Goal: Complete application form

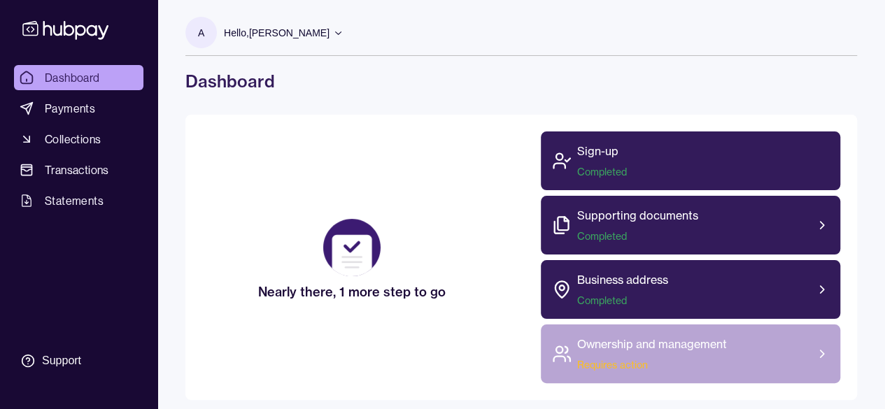
click at [663, 363] on span "Requires action" at bounding box center [652, 365] width 150 height 14
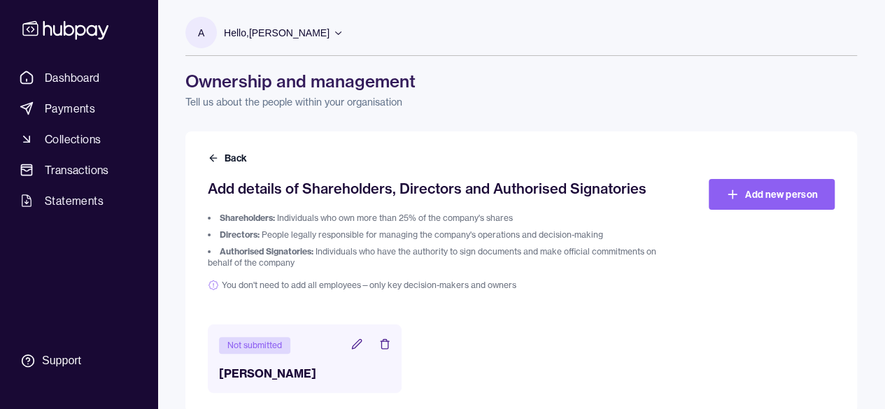
scroll to position [21, 0]
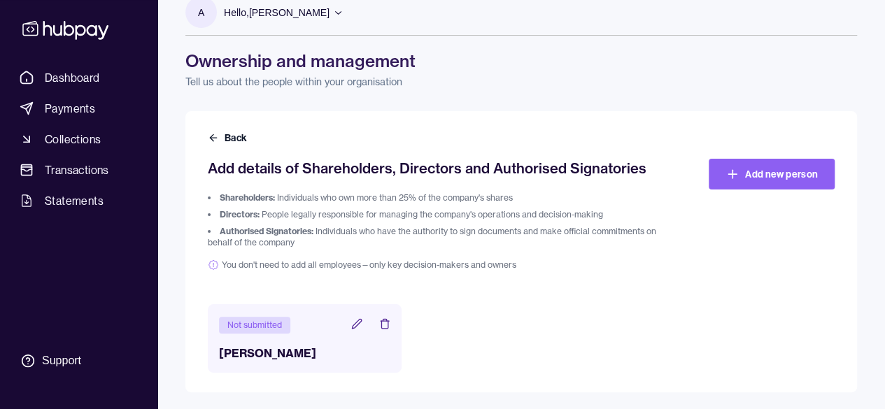
click at [353, 324] on icon at bounding box center [356, 323] width 11 height 11
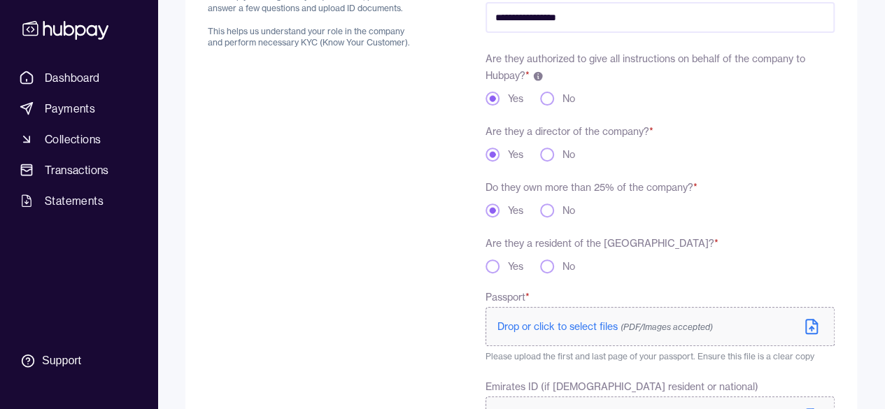
scroll to position [280, 0]
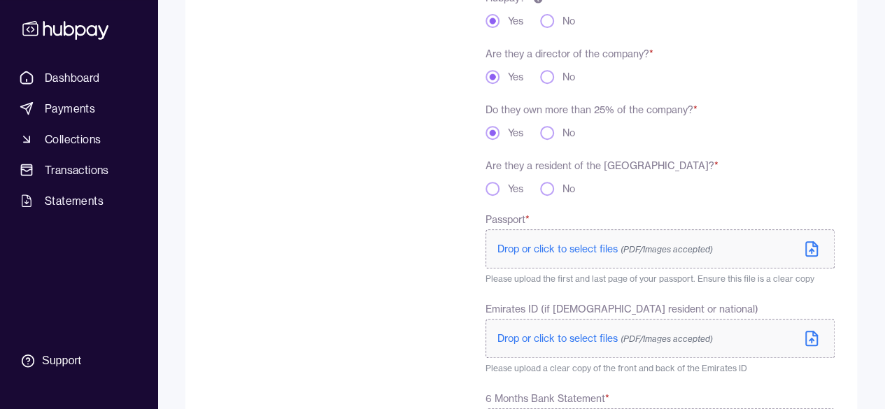
click at [497, 189] on button "Yes" at bounding box center [493, 189] width 14 height 14
type button "yes"
click at [547, 241] on label "Drop or click to select files (PDF/Images accepted)" at bounding box center [660, 248] width 349 height 39
click at [568, 246] on span "Drop or click to select files (PDF/Images accepted)" at bounding box center [604, 249] width 215 height 13
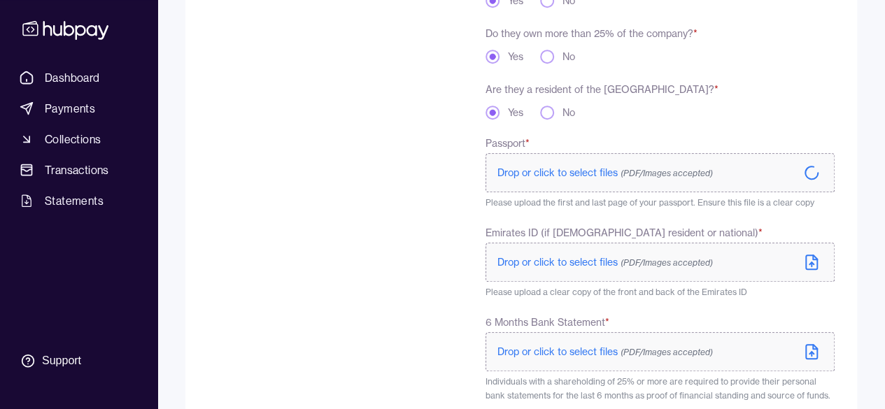
scroll to position [420, 0]
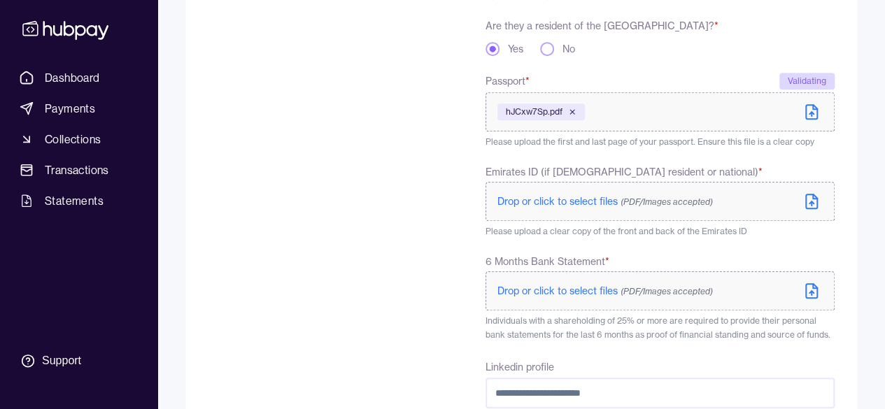
click at [572, 203] on span "Drop or click to select files (PDF/Images accepted)" at bounding box center [604, 201] width 215 height 13
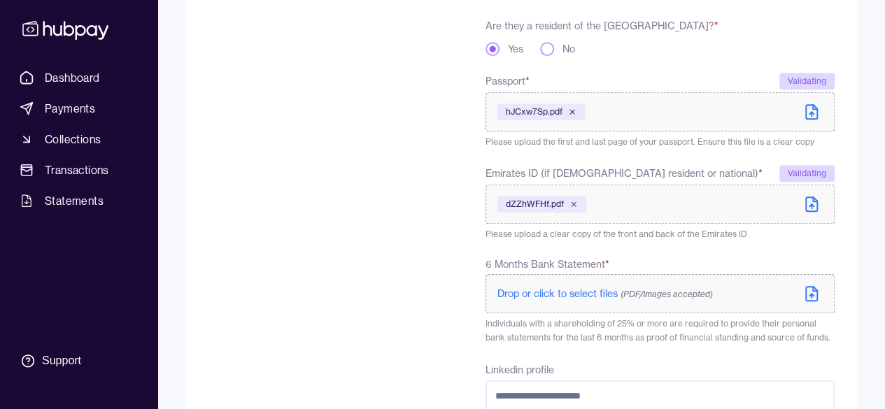
click at [581, 297] on span "Drop or click to select files (PDF/Images accepted)" at bounding box center [604, 294] width 215 height 13
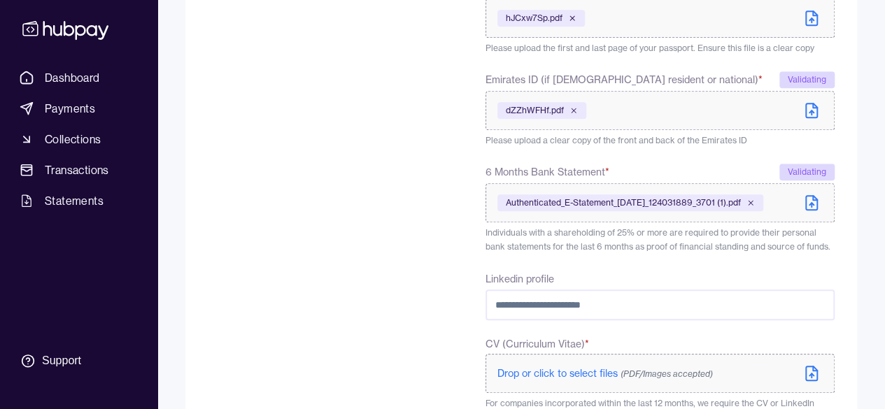
scroll to position [560, 0]
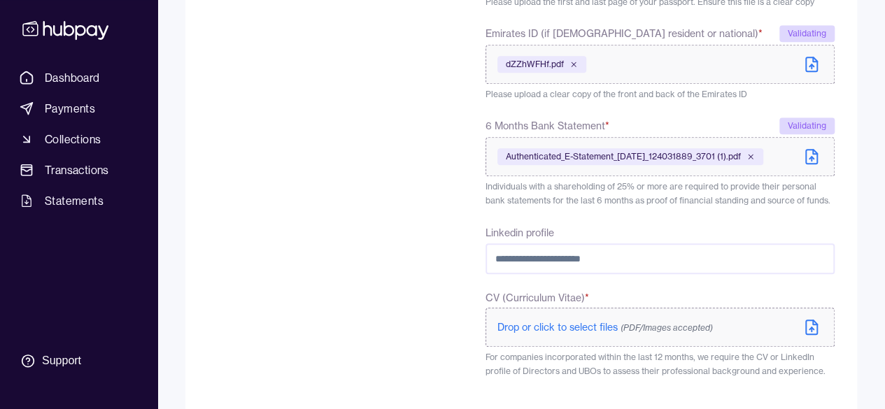
click at [550, 332] on span "Drop or click to select files (PDF/Images accepted)" at bounding box center [604, 327] width 215 height 13
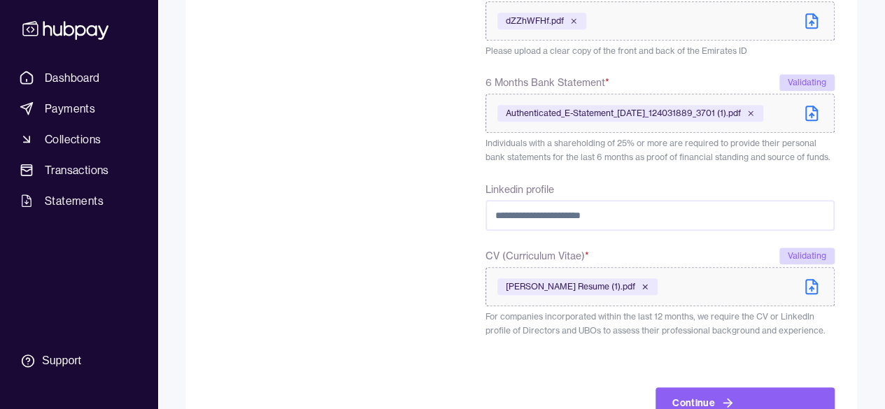
scroll to position [649, 0]
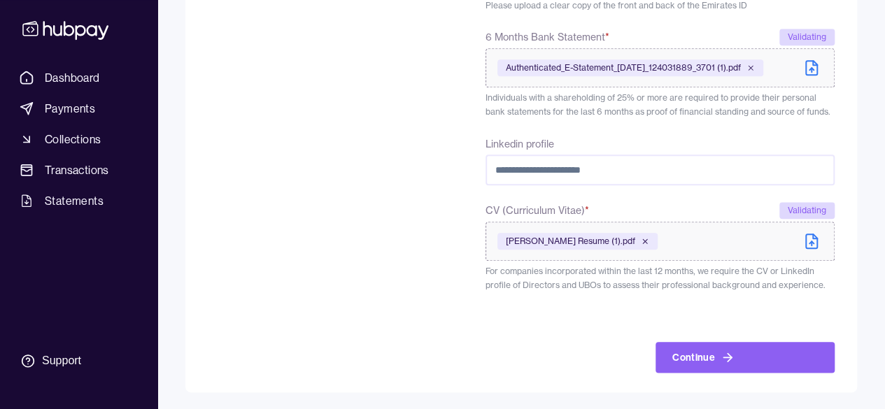
click at [718, 360] on button "Continue" at bounding box center [745, 357] width 179 height 31
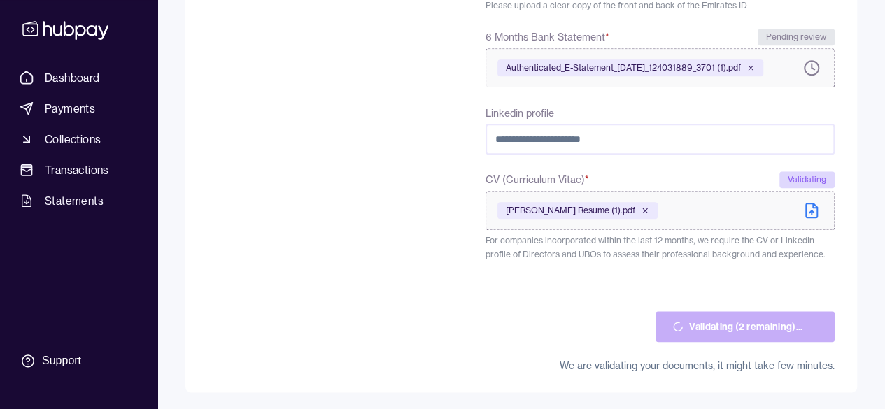
scroll to position [615, 0]
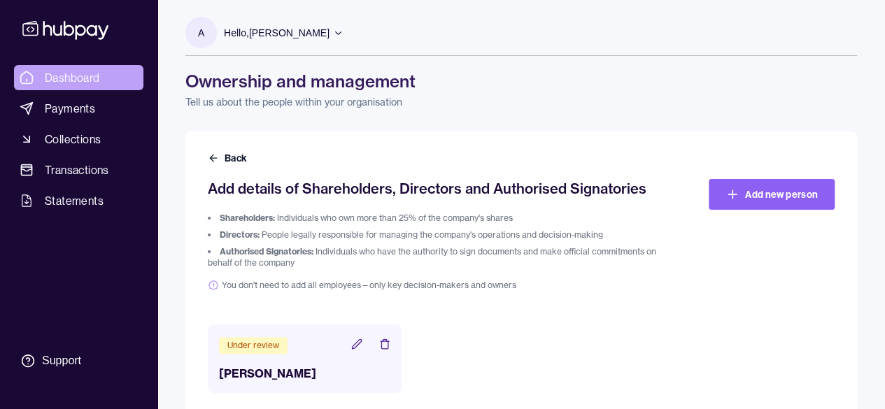
click at [66, 76] on span "Dashboard" at bounding box center [72, 77] width 55 height 17
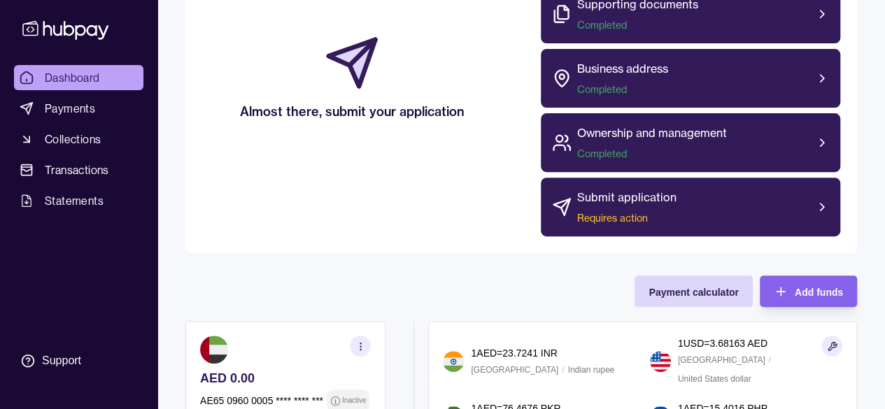
scroll to position [210, 0]
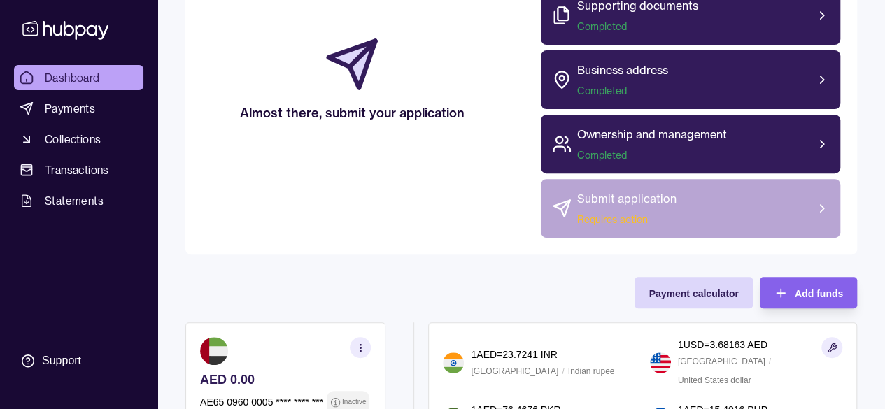
click at [713, 208] on div "Submit application Requires action" at bounding box center [690, 208] width 299 height 59
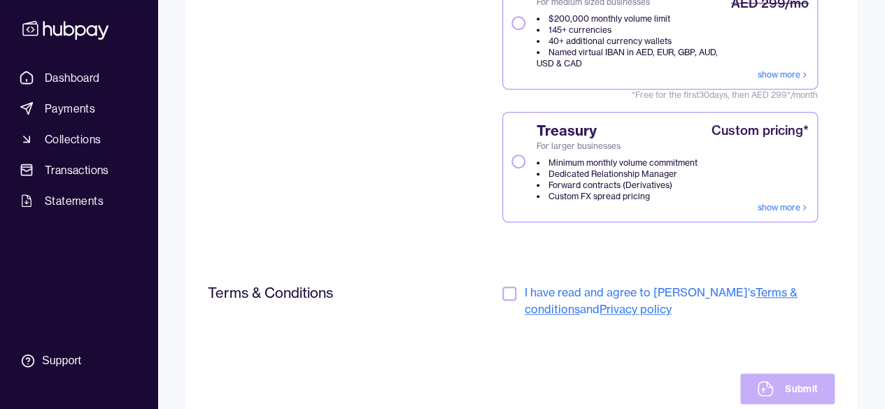
scroll to position [410, 0]
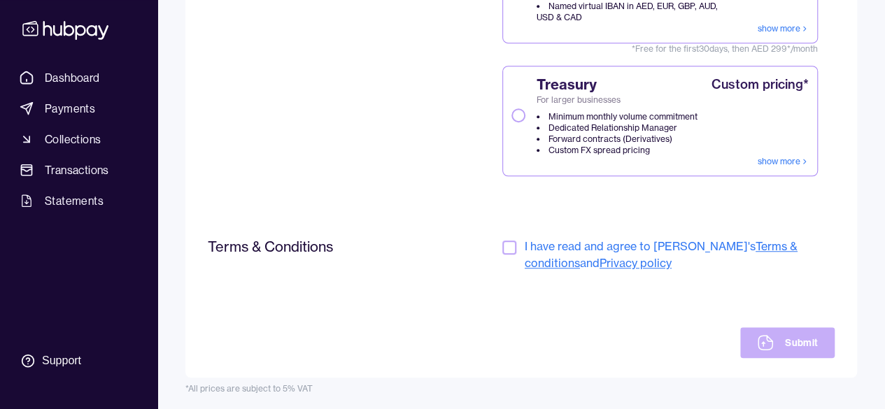
click at [514, 244] on button "button" at bounding box center [509, 248] width 14 height 14
click at [805, 343] on button "Submit" at bounding box center [787, 342] width 94 height 31
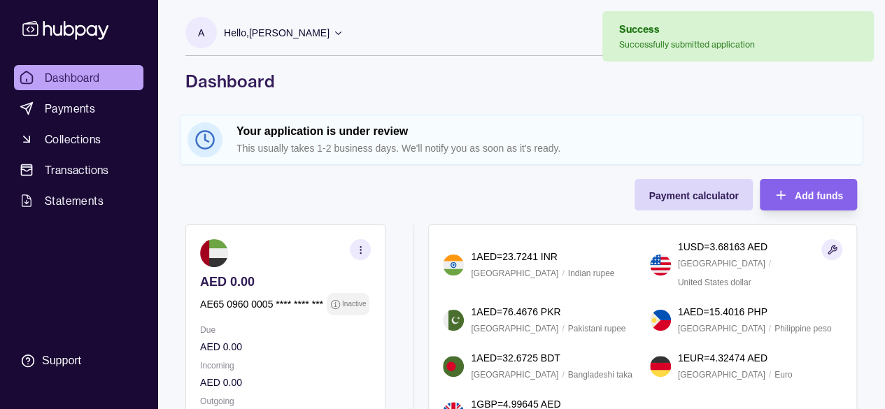
click at [333, 36] on icon at bounding box center [338, 32] width 10 height 10
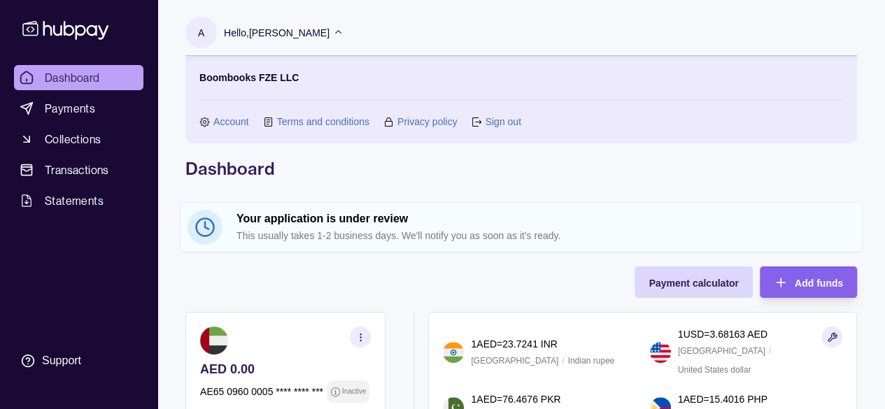
click at [334, 29] on icon at bounding box center [338, 32] width 10 height 10
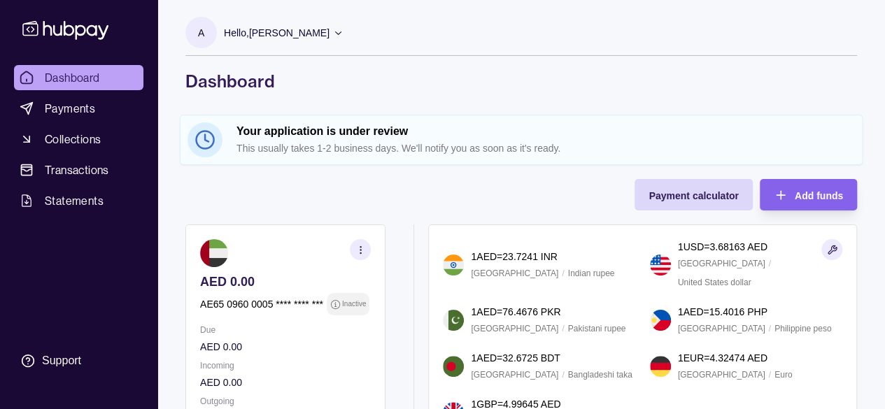
click at [334, 29] on icon at bounding box center [338, 32] width 10 height 10
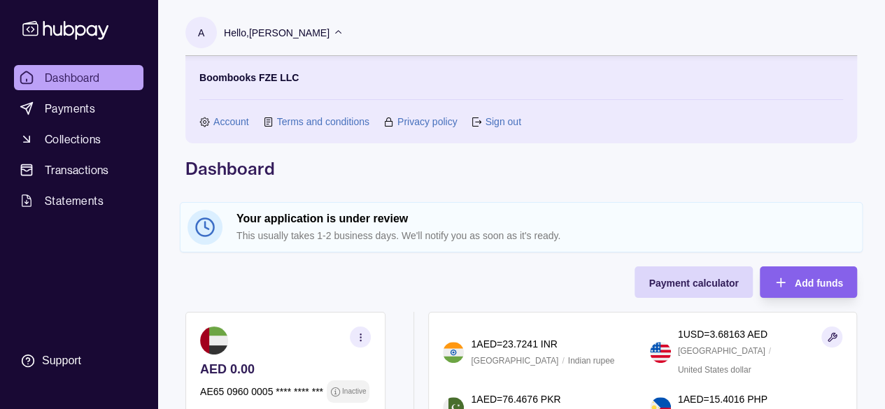
click at [504, 120] on link "Sign out" at bounding box center [503, 121] width 36 height 15
